Goal: Task Accomplishment & Management: Manage account settings

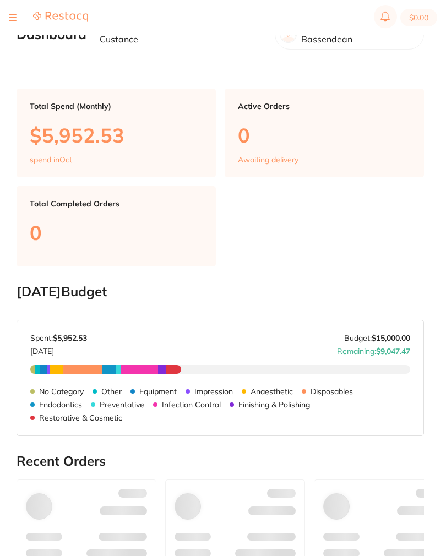
click at [8, 9] on section "$0.00" at bounding box center [223, 17] width 446 height 35
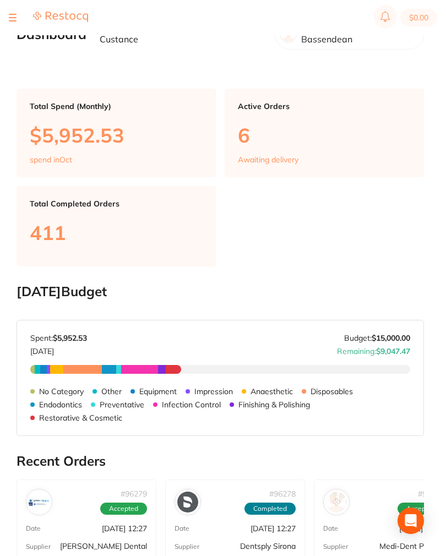
click at [18, 14] on div at bounding box center [48, 17] width 79 height 13
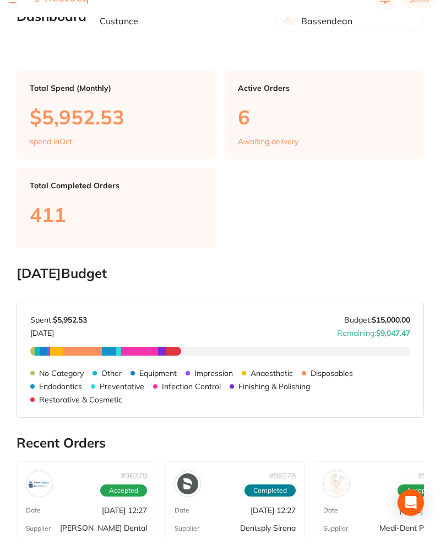
scroll to position [25, 0]
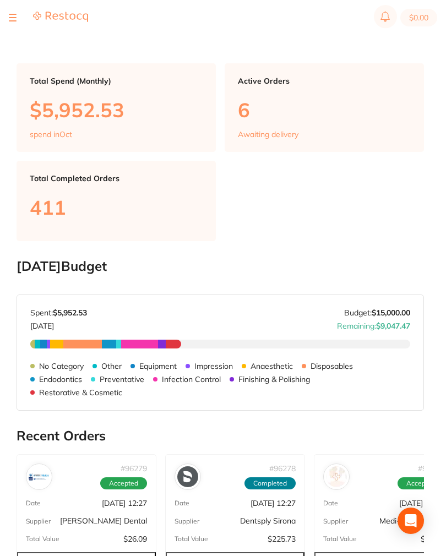
click at [16, 15] on div at bounding box center [13, 17] width 8 height 13
click at [11, 12] on div at bounding box center [13, 17] width 8 height 13
click at [6, 18] on section "$0.00" at bounding box center [223, 17] width 446 height 35
click at [9, 17] on button at bounding box center [13, 17] width 8 height 1
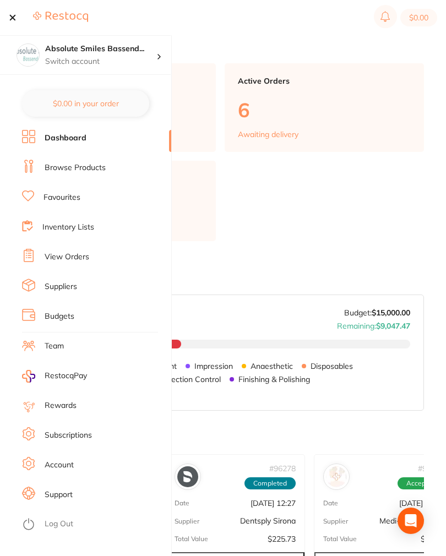
click at [9, 17] on button at bounding box center [13, 17] width 8 height 1
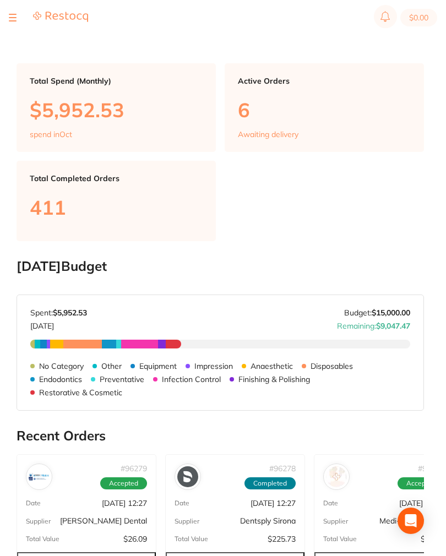
click at [9, 18] on button at bounding box center [13, 17] width 8 height 1
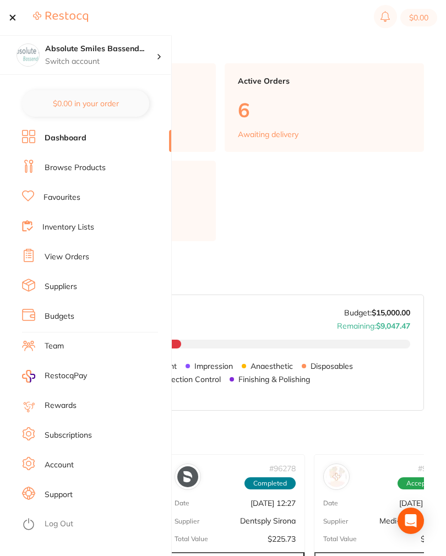
click at [57, 255] on link "View Orders" at bounding box center [67, 257] width 45 height 11
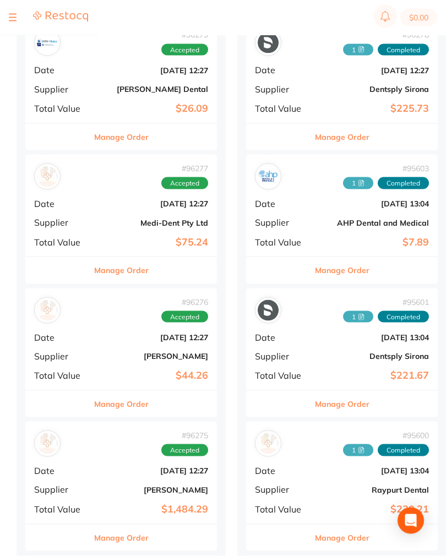
scroll to position [134, 0]
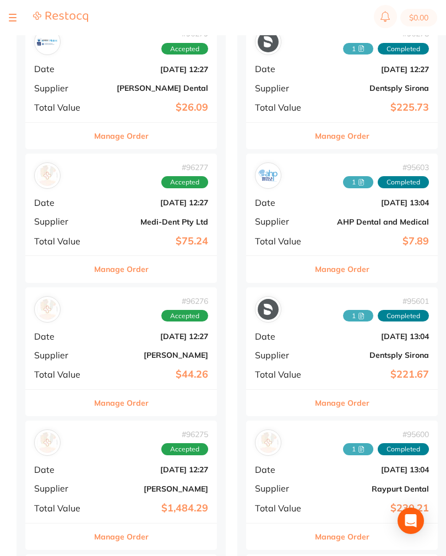
click at [98, 332] on b "[DATE] 12:27" at bounding box center [153, 336] width 110 height 9
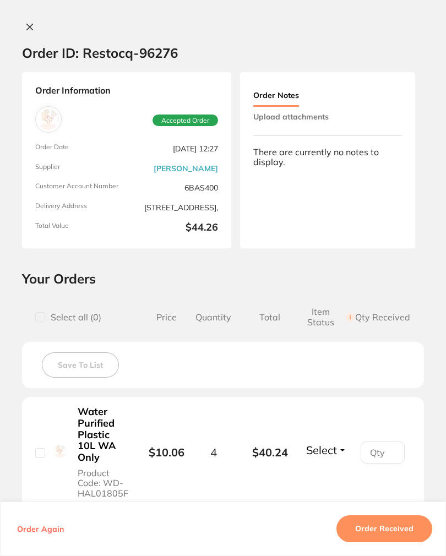
click at [324, 115] on button "Upload attachments" at bounding box center [290, 117] width 75 height 20
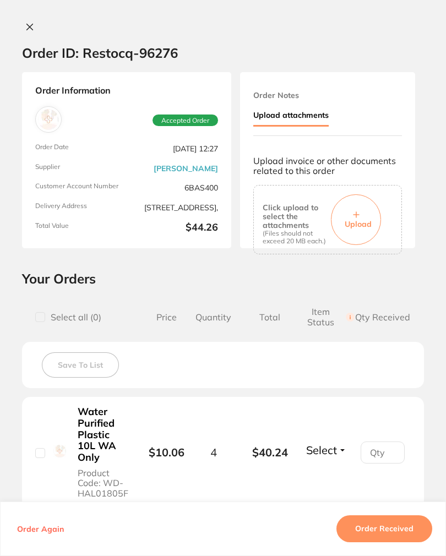
click at [362, 205] on button "Upload" at bounding box center [356, 219] width 50 height 51
click at [402, 540] on button "Order Received" at bounding box center [385, 529] width 96 height 26
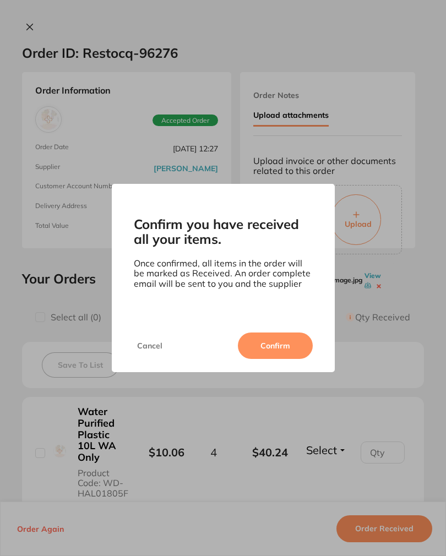
click at [287, 348] on button "Confirm" at bounding box center [275, 346] width 75 height 26
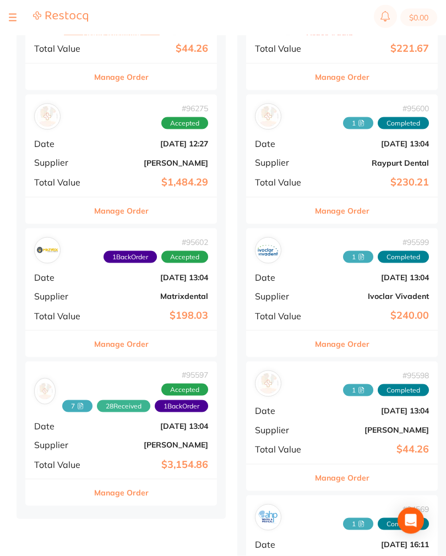
scroll to position [461, 0]
click at [131, 282] on div "# 95602 1 Back Order Accepted Date [DATE] 13:04 Supplier Matrixdental Total Val…" at bounding box center [121, 279] width 192 height 102
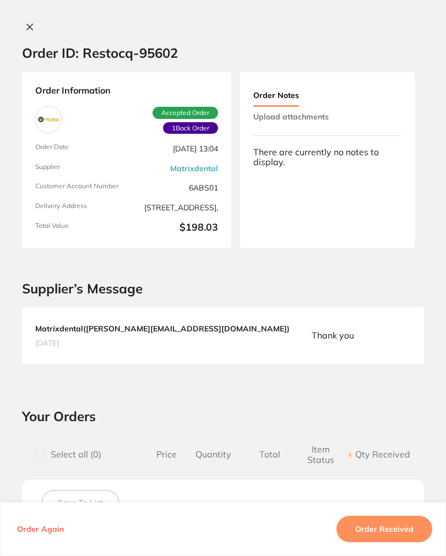
click at [322, 116] on button "Upload attachments" at bounding box center [290, 117] width 75 height 20
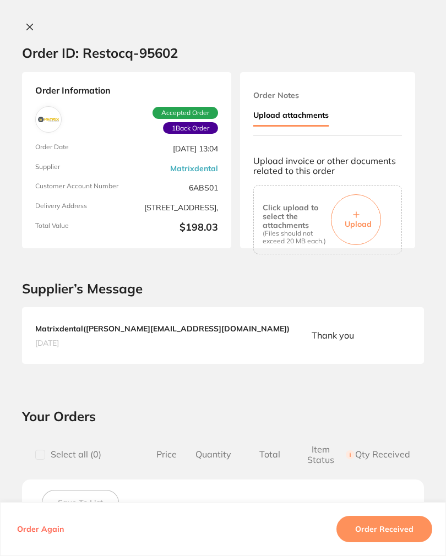
click at [358, 207] on button "Upload" at bounding box center [356, 219] width 50 height 51
click at [412, 540] on button "Order Received" at bounding box center [385, 529] width 96 height 26
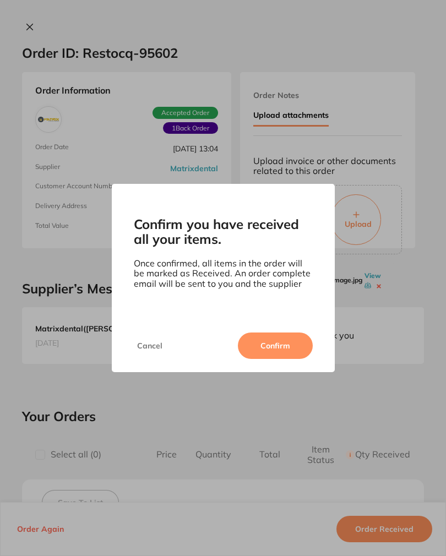
click at [285, 348] on button "Confirm" at bounding box center [275, 346] width 75 height 26
